Goal: Task Accomplishment & Management: Manage account settings

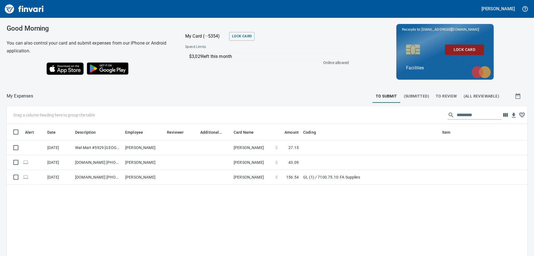
scroll to position [190, 513]
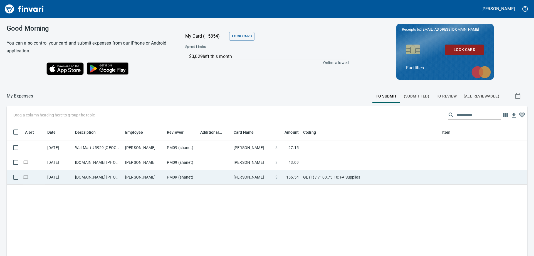
click at [382, 181] on td "GL (1) / 7100.75.10: FA Supplies" at bounding box center [370, 177] width 139 height 15
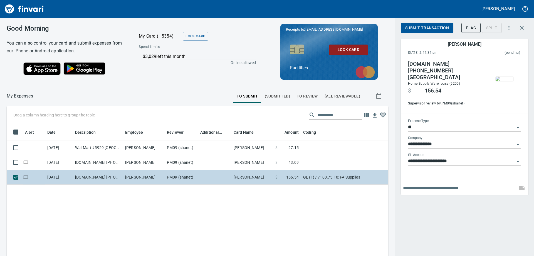
scroll to position [186, 373]
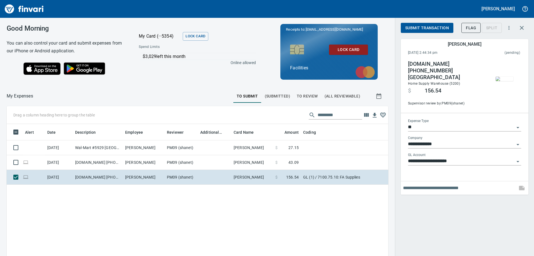
click at [506, 81] on img "button" at bounding box center [505, 79] width 18 height 4
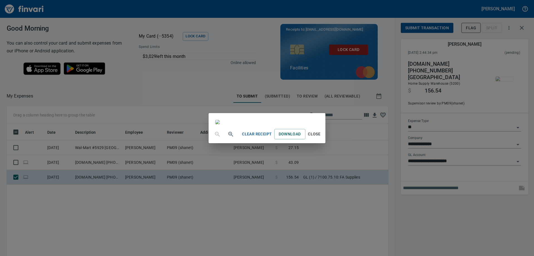
scroll to position [28, 0]
click at [321, 137] on span "Close" at bounding box center [314, 133] width 13 height 7
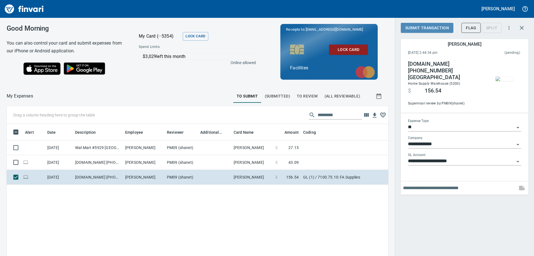
click at [439, 29] on span "Submit Transaction" at bounding box center [427, 27] width 44 height 7
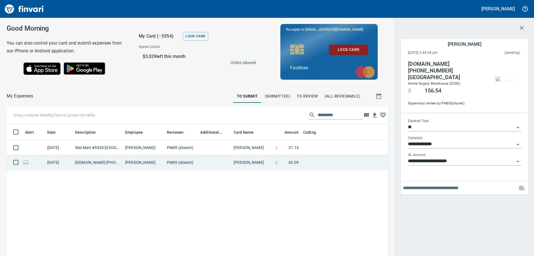
click at [321, 166] on td at bounding box center [370, 162] width 139 height 15
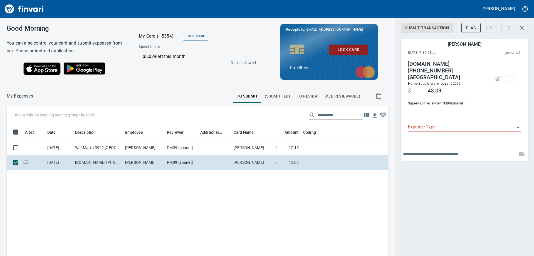
click at [504, 81] on img "button" at bounding box center [505, 79] width 18 height 4
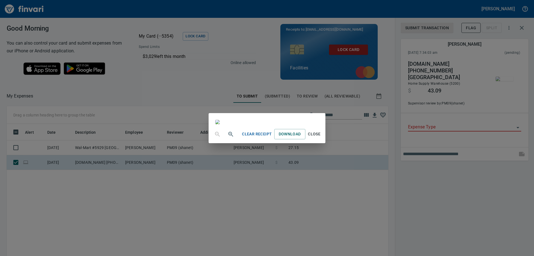
scroll to position [139, 0]
click at [321, 137] on span "Close" at bounding box center [314, 133] width 13 height 7
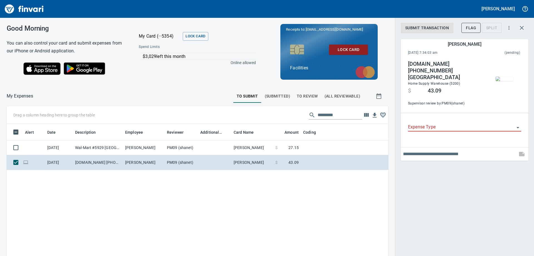
click at [427, 127] on input "Expense Type" at bounding box center [461, 127] width 107 height 8
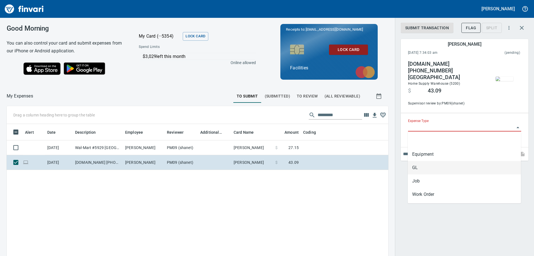
click at [417, 169] on li "GL" at bounding box center [464, 167] width 113 height 13
type input "**"
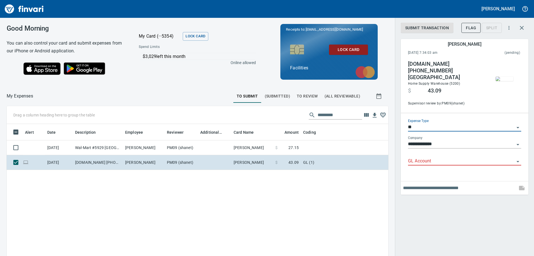
click at [421, 161] on input "GL Account" at bounding box center [461, 161] width 107 height 8
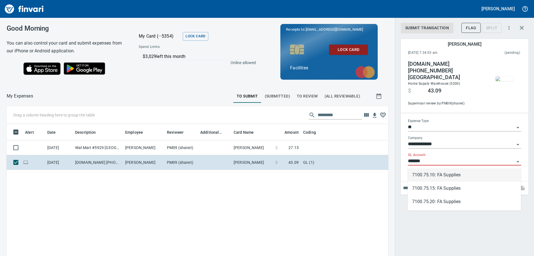
click at [430, 177] on li "7100.75.10: FA Supplies" at bounding box center [464, 174] width 113 height 13
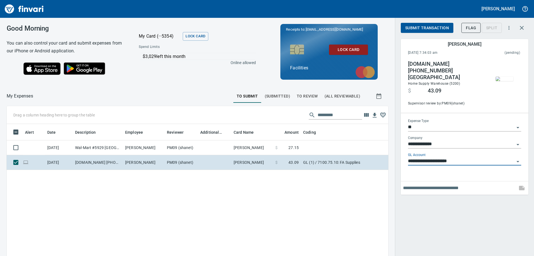
type input "**********"
click at [429, 26] on span "Submit Transaction" at bounding box center [427, 27] width 44 height 7
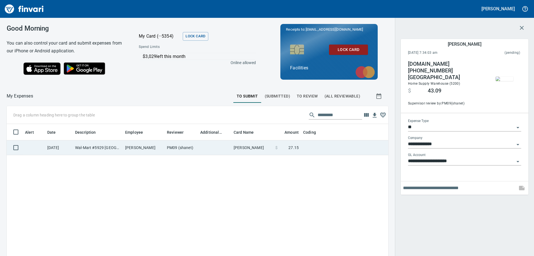
click at [279, 149] on span at bounding box center [283, 148] width 11 height 6
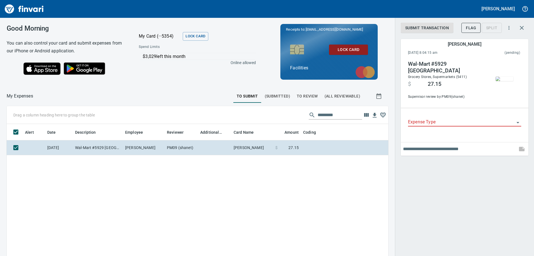
click at [502, 77] on img "button" at bounding box center [505, 79] width 18 height 4
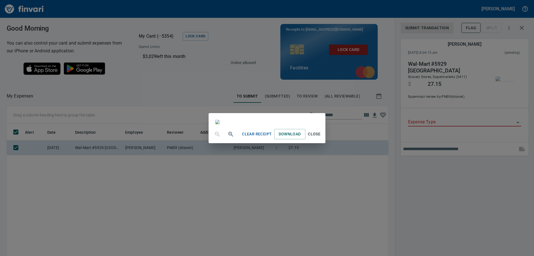
click at [321, 137] on span "Close" at bounding box center [314, 133] width 13 height 7
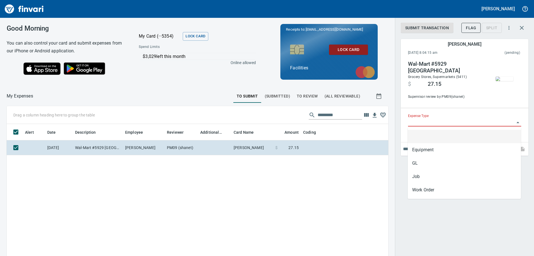
click at [414, 124] on input "Expense Type" at bounding box center [461, 122] width 107 height 8
click at [421, 176] on li "Job" at bounding box center [464, 176] width 113 height 13
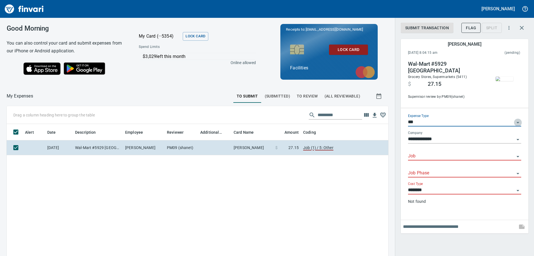
click at [517, 120] on icon "Open" at bounding box center [518, 122] width 7 height 7
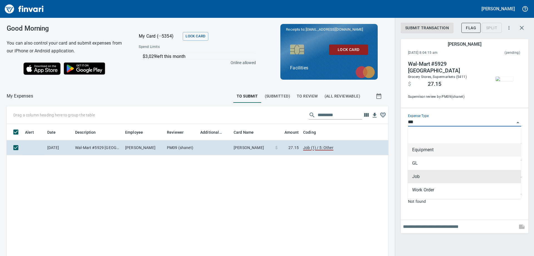
click at [424, 151] on li "Equipment" at bounding box center [464, 149] width 113 height 13
type input "*********"
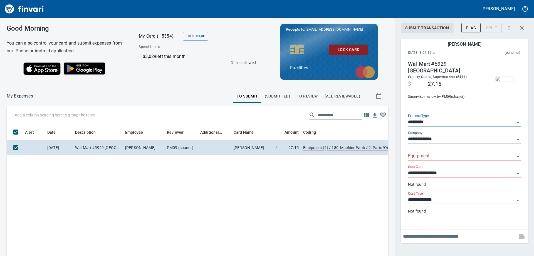
click at [421, 153] on input "Equipment" at bounding box center [461, 156] width 107 height 8
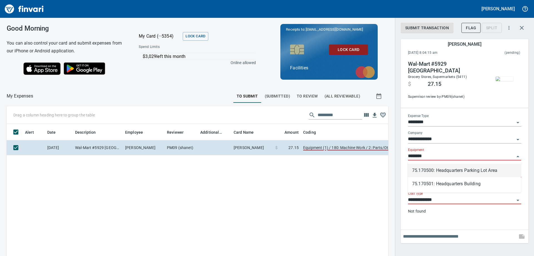
click at [455, 171] on li "75.170500: Headquarters Parking Lot Area" at bounding box center [464, 170] width 113 height 13
type input "**********"
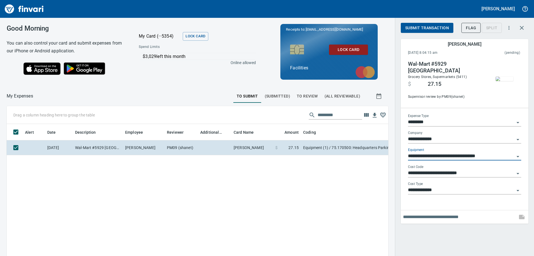
type input "**********"
click at [417, 27] on span "Submit Transaction" at bounding box center [427, 27] width 44 height 7
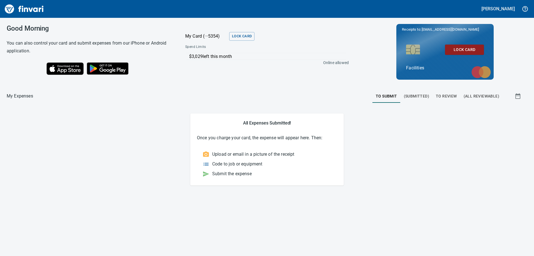
click at [448, 95] on span "To Review" at bounding box center [446, 96] width 21 height 7
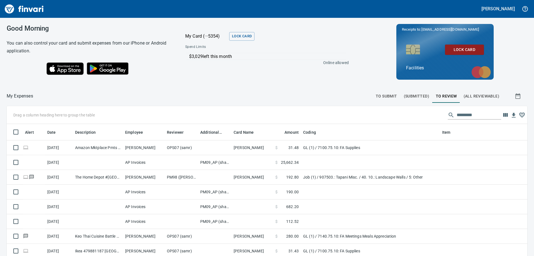
scroll to position [190, 513]
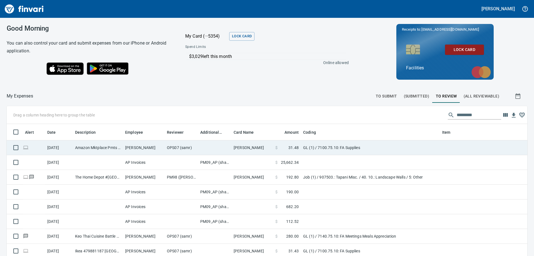
click at [390, 151] on td "GL (1) / 7100.75.10: FA Supplies" at bounding box center [370, 147] width 139 height 15
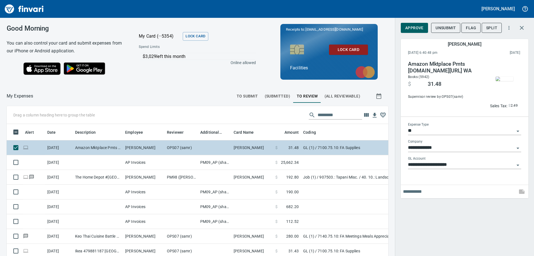
scroll to position [186, 373]
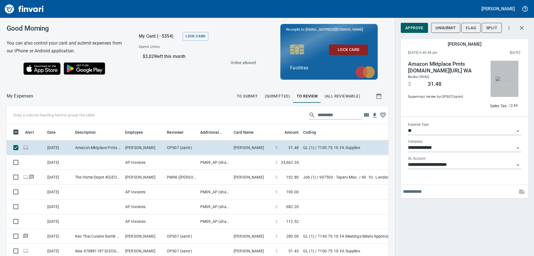
click at [508, 81] on img "button" at bounding box center [505, 79] width 18 height 4
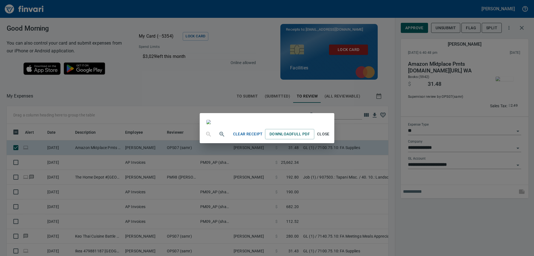
click at [330, 137] on span "Close" at bounding box center [323, 133] width 13 height 7
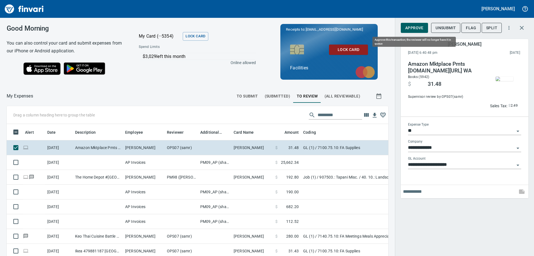
click at [421, 30] on span "Approve" at bounding box center [414, 27] width 18 height 7
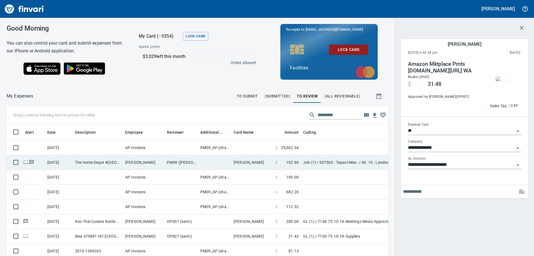
click at [323, 162] on td "Job (1) / 907503.: Tapani Misc. / 40. 10.: Landscape Walls / 5: Other" at bounding box center [370, 162] width 139 height 15
type input "***"
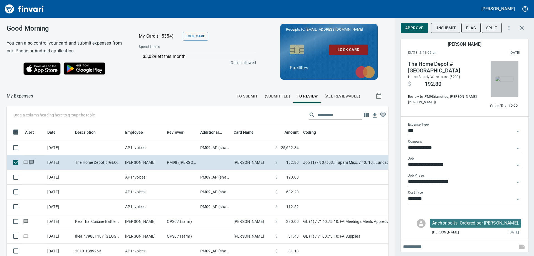
click at [503, 81] on img "button" at bounding box center [505, 79] width 18 height 4
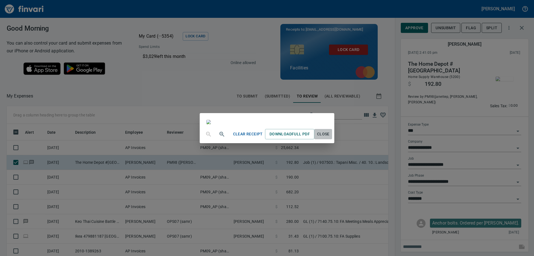
click at [330, 137] on span "Close" at bounding box center [323, 133] width 13 height 7
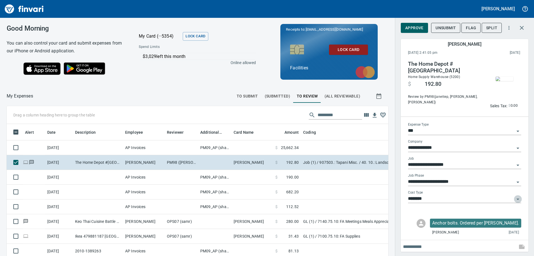
click at [516, 198] on icon "Open" at bounding box center [518, 199] width 7 height 7
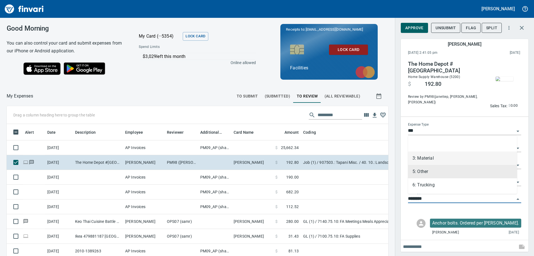
click at [430, 159] on li "3: Material" at bounding box center [462, 157] width 109 height 13
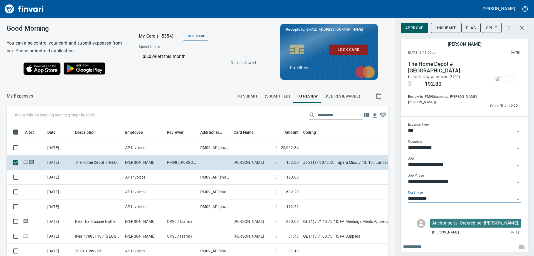
type input "**********"
click at [415, 29] on span "Approve" at bounding box center [414, 27] width 18 height 7
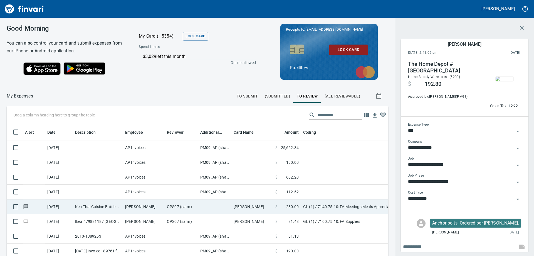
click at [338, 208] on td "GL (1) / 7140.75.10: FA Meetings Meals Appreciation" at bounding box center [370, 206] width 139 height 15
type input "**"
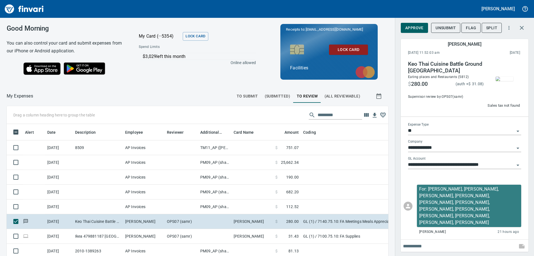
scroll to position [186, 373]
click at [415, 27] on span "Approve" at bounding box center [414, 27] width 18 height 7
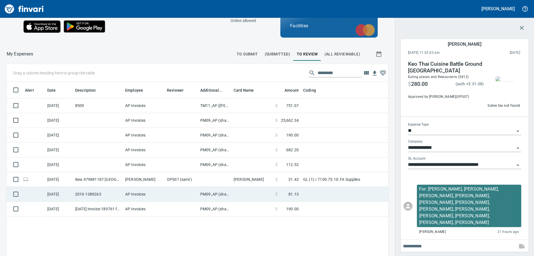
scroll to position [56, 0]
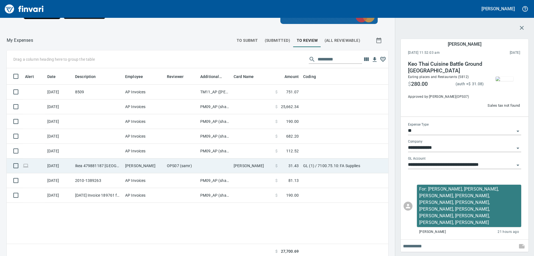
click at [303, 166] on td "GL (1) / 7100.75.10: FA Supplies" at bounding box center [370, 165] width 139 height 15
type input "**********"
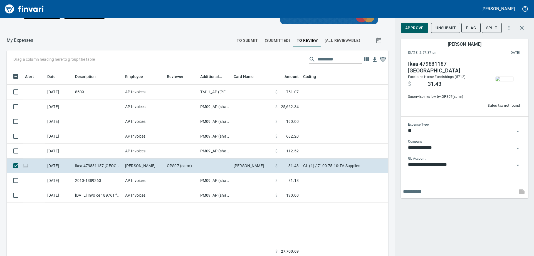
scroll to position [186, 373]
click at [509, 77] on img "button" at bounding box center [505, 79] width 18 height 4
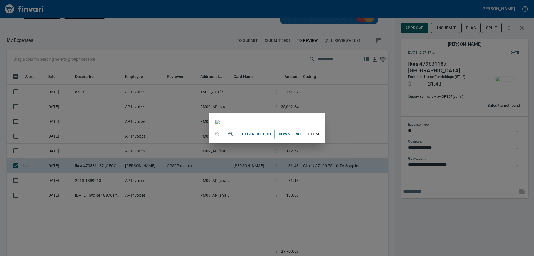
scroll to position [362, 0]
click at [321, 137] on span "Close" at bounding box center [314, 133] width 13 height 7
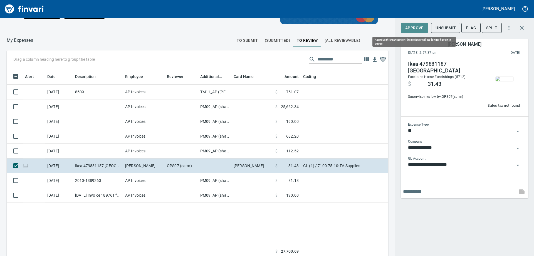
click at [417, 26] on span "Approve" at bounding box center [414, 27] width 18 height 7
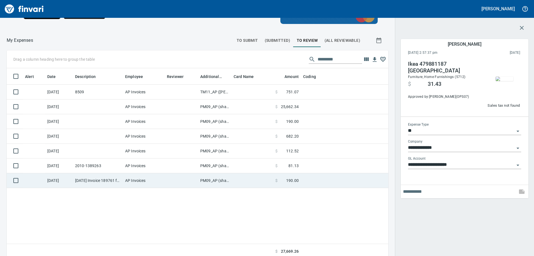
click at [170, 182] on td at bounding box center [181, 180] width 33 height 15
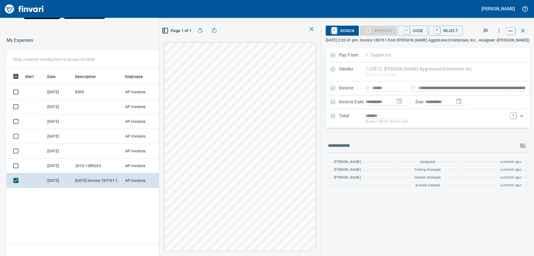
scroll to position [186, 373]
click at [523, 30] on icon "button" at bounding box center [523, 30] width 7 height 7
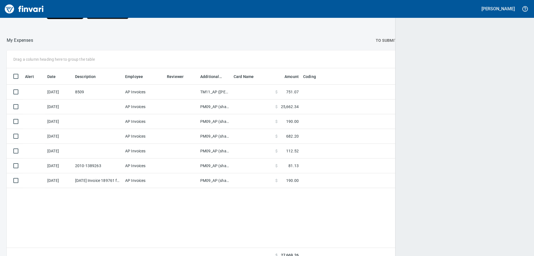
scroll to position [190, 513]
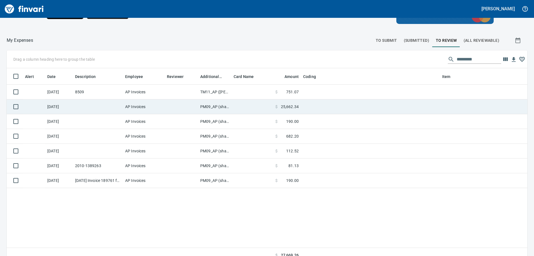
click at [177, 109] on td at bounding box center [181, 106] width 33 height 15
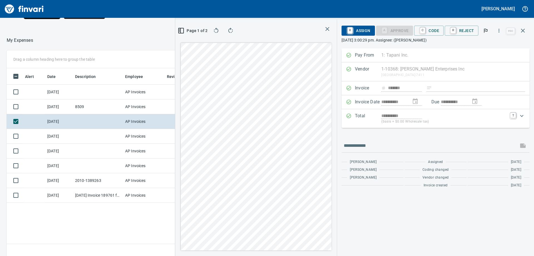
scroll to position [186, 373]
click at [232, 31] on icon "button" at bounding box center [230, 30] width 7 height 7
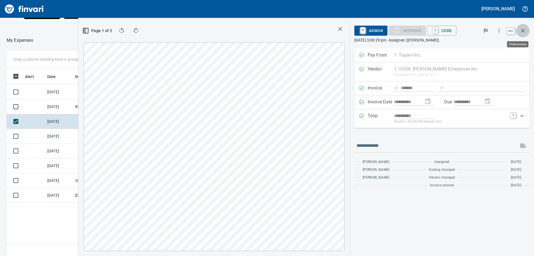
click at [525, 31] on icon "button" at bounding box center [523, 30] width 7 height 7
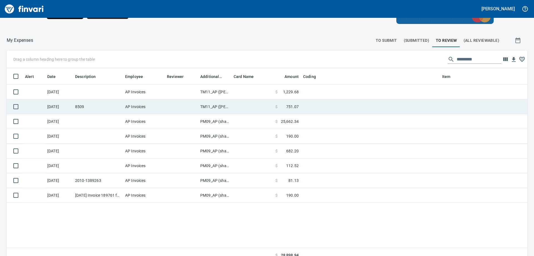
scroll to position [190, 513]
